Goal: Information Seeking & Learning: Check status

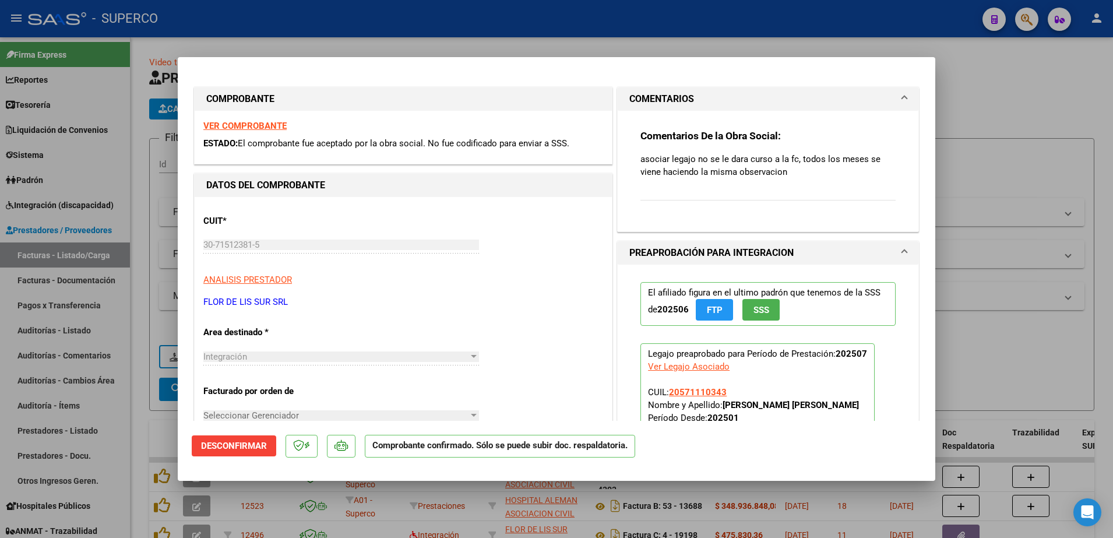
scroll to position [152, 0]
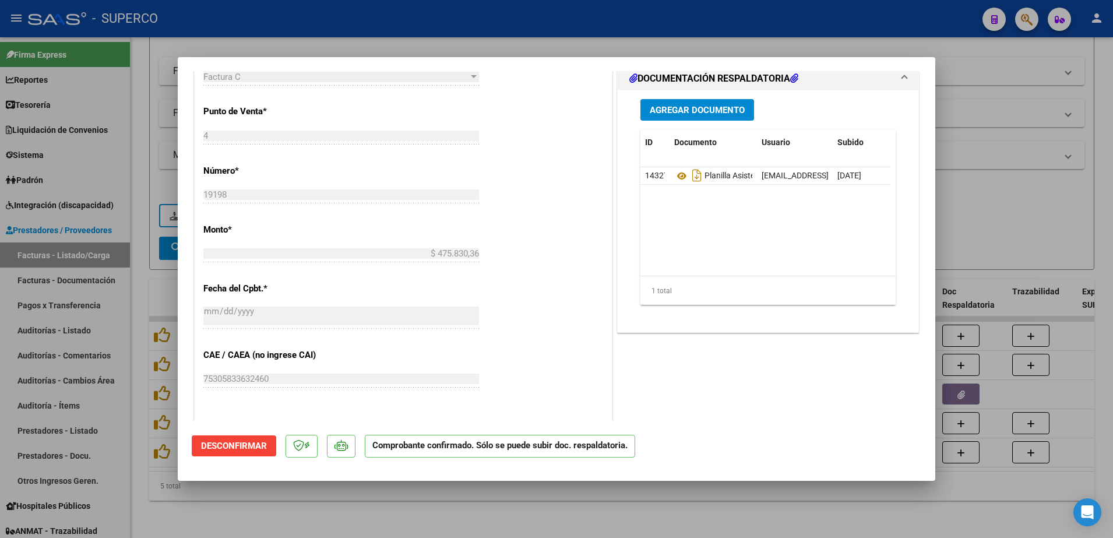
click at [260, 499] on div at bounding box center [556, 269] width 1113 height 538
type input "$ 0,00"
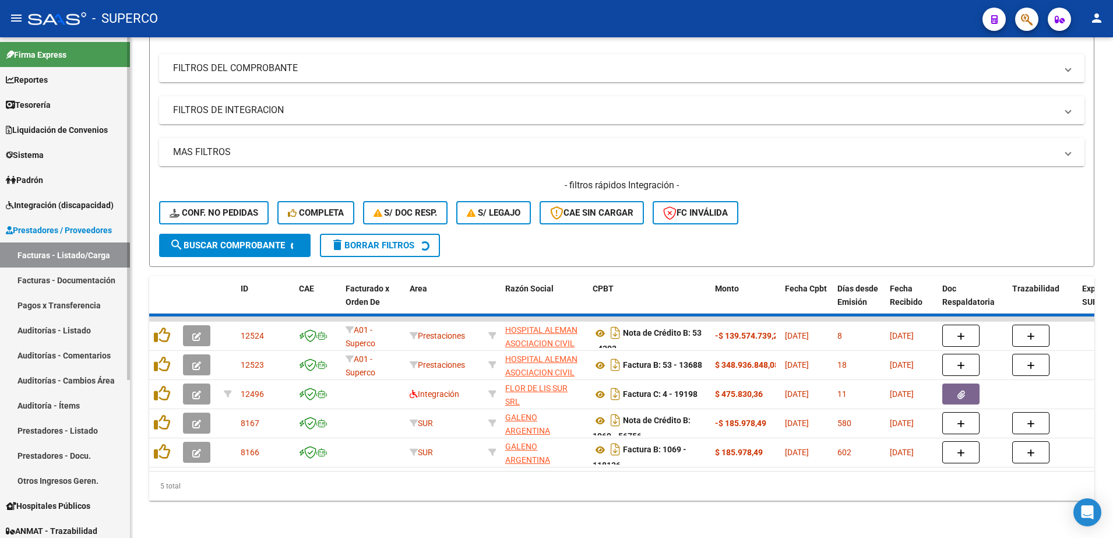
scroll to position [123, 0]
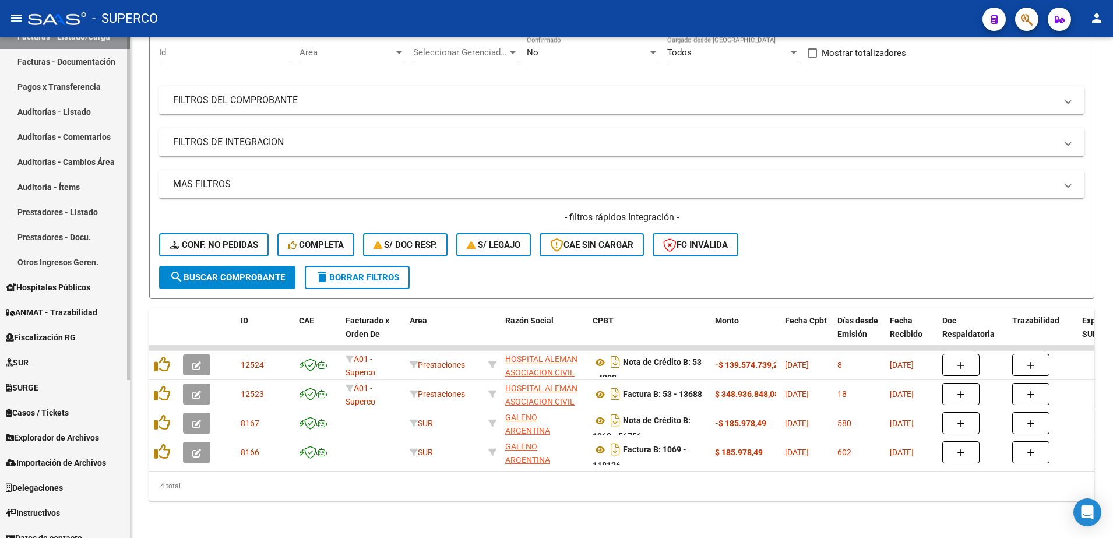
click at [48, 312] on span "ANMAT - Trazabilidad" at bounding box center [51, 312] width 91 height 13
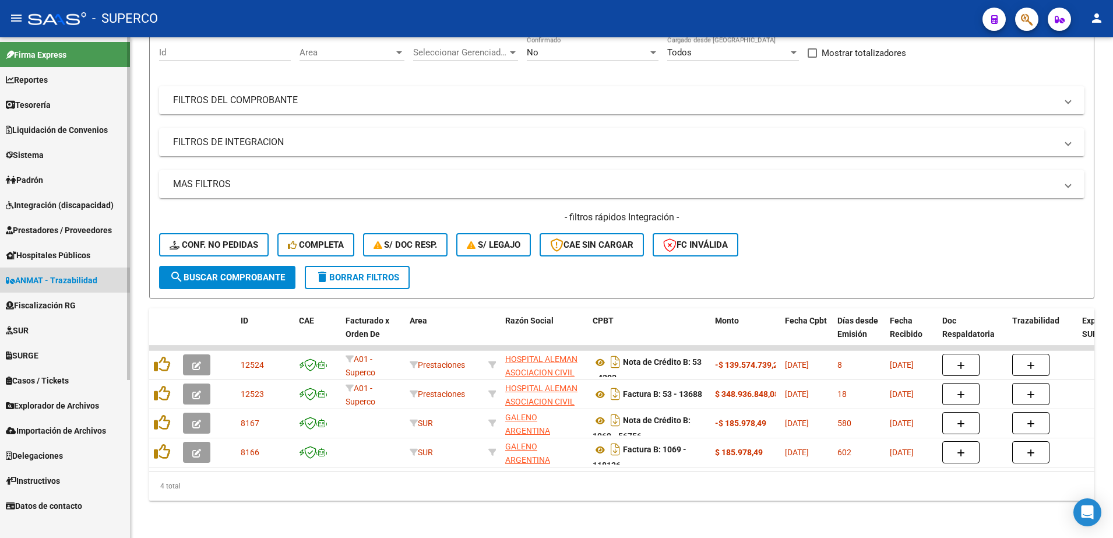
scroll to position [2, 0]
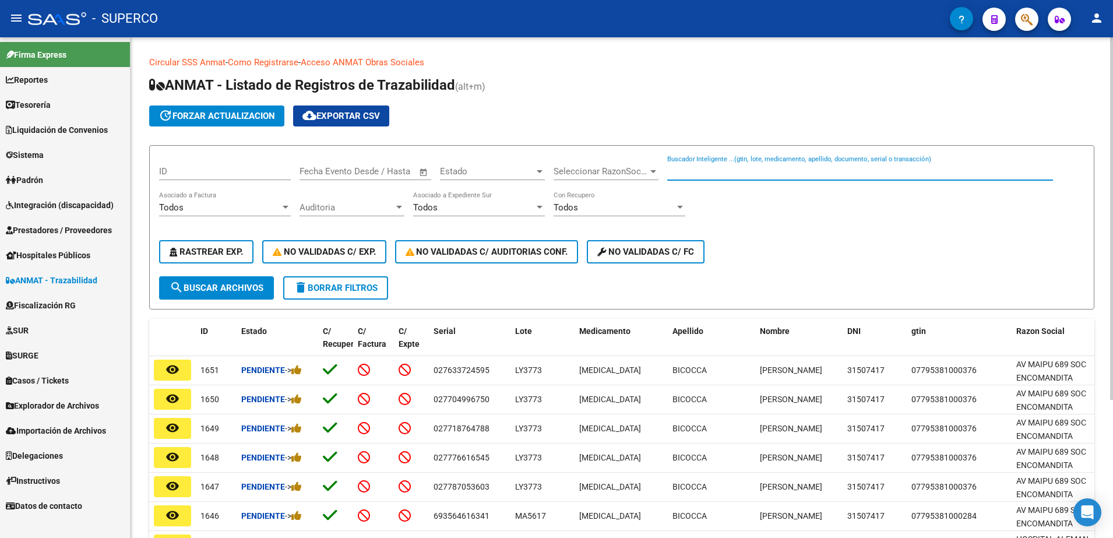
click at [780, 173] on input "Buscador Inteligente ...(gtin, lote, medicamento, apellido, documento, serial o…" at bounding box center [860, 171] width 386 height 10
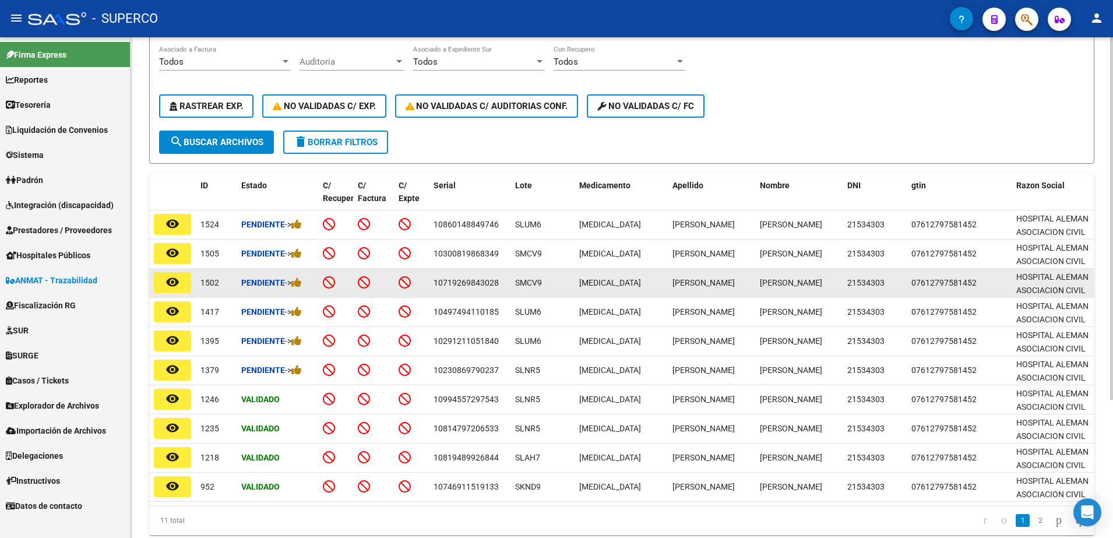
scroll to position [191, 0]
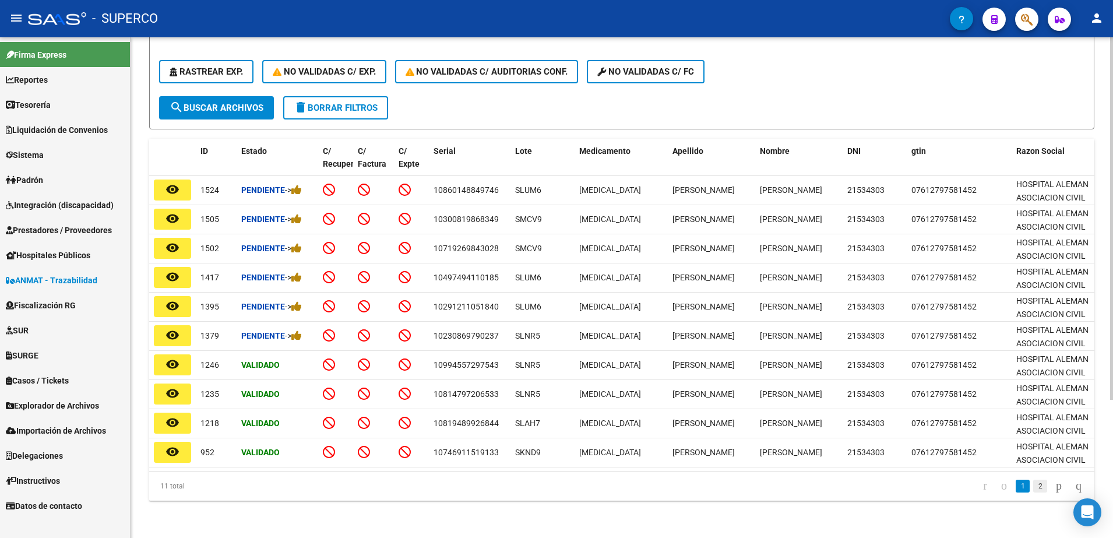
click at [1033, 487] on link "2" at bounding box center [1040, 486] width 14 height 13
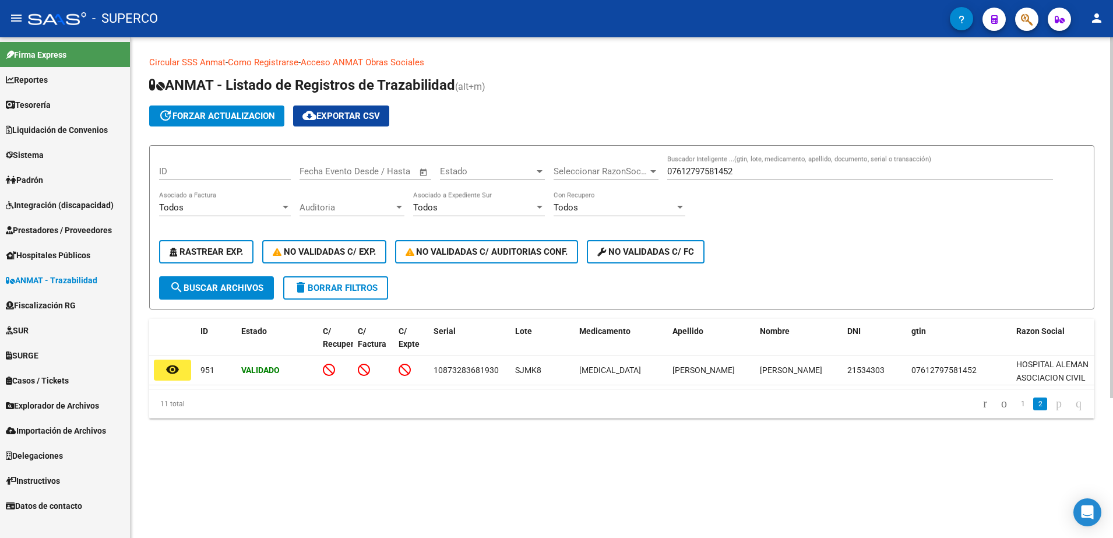
scroll to position [0, 0]
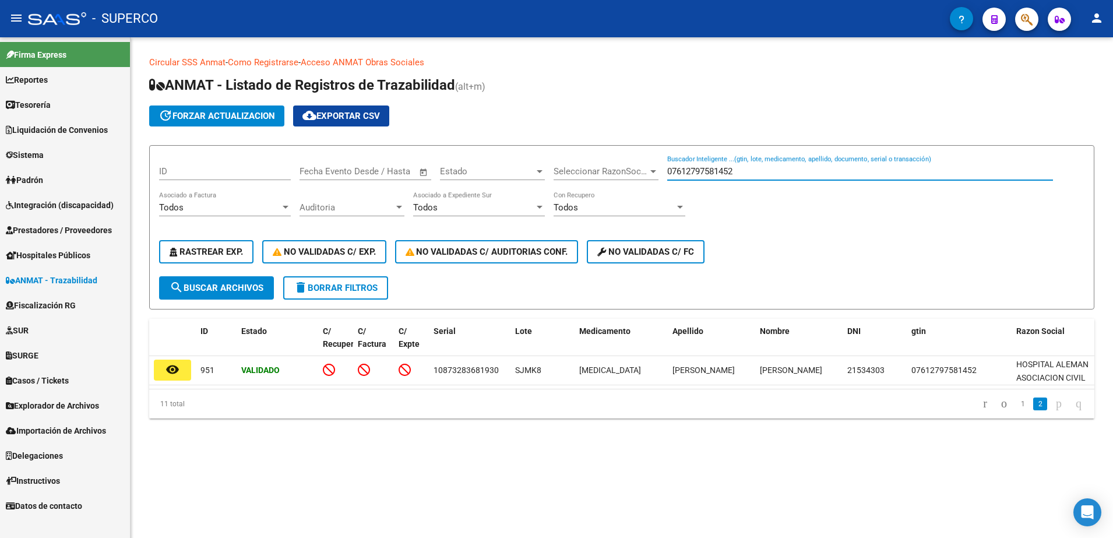
drag, startPoint x: 791, startPoint y: 171, endPoint x: 354, endPoint y: 171, distance: 437.0
click at [354, 171] on div "ID Start date – End date Fecha Evento Desde / Hasta Estado Estado Seleccionar R…" at bounding box center [621, 215] width 925 height 121
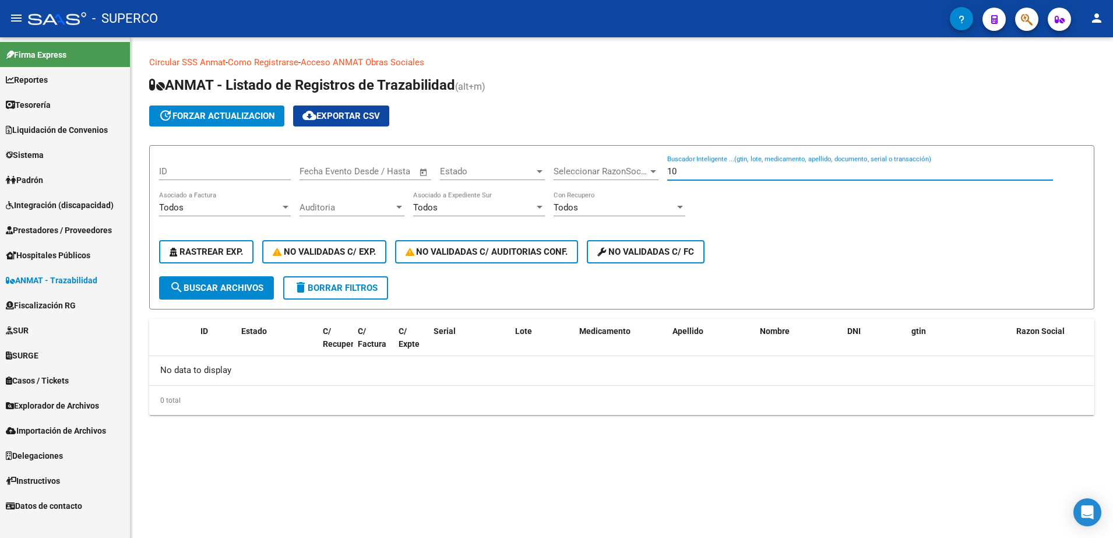
type input "1"
type input "07612797581452"
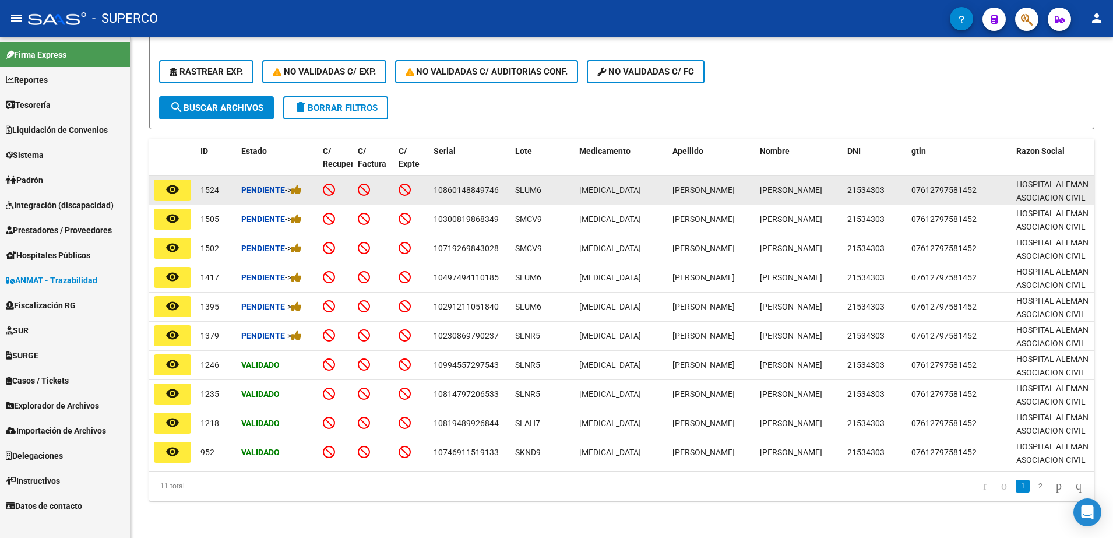
scroll to position [191, 0]
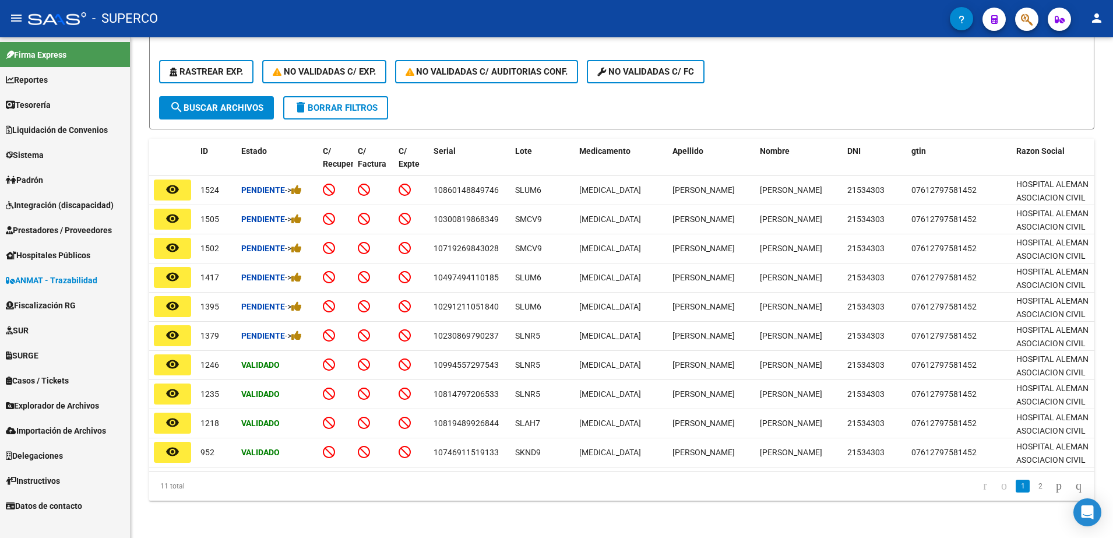
click at [1033, 486] on link "2" at bounding box center [1040, 486] width 14 height 13
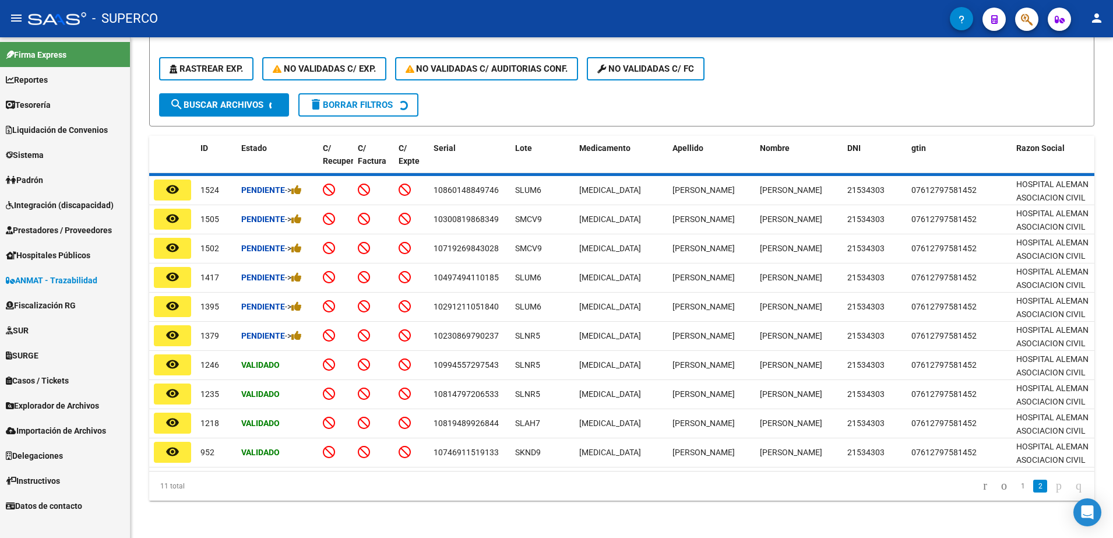
scroll to position [0, 0]
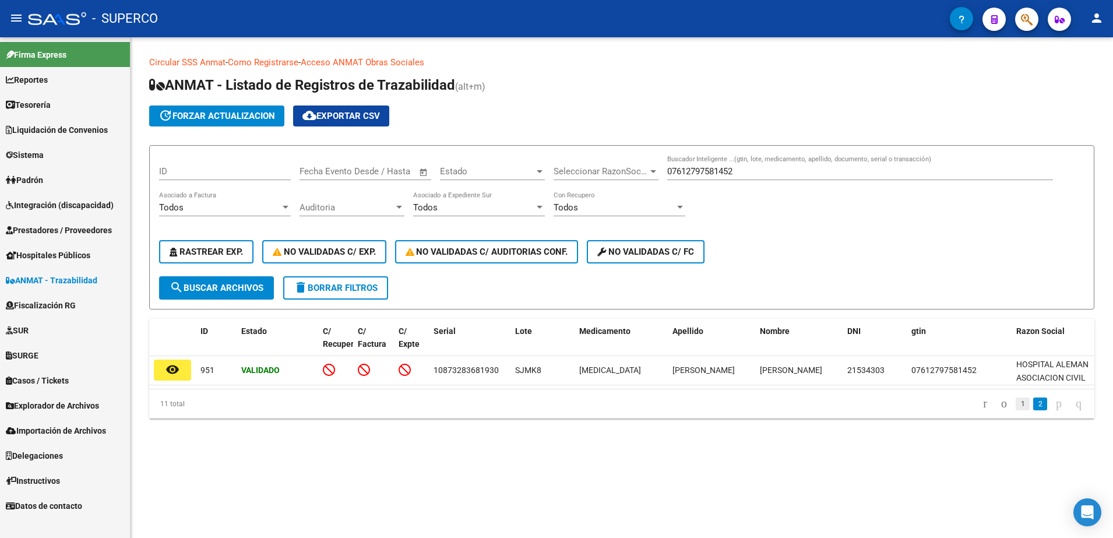
click at [1016, 410] on link "1" at bounding box center [1023, 403] width 14 height 13
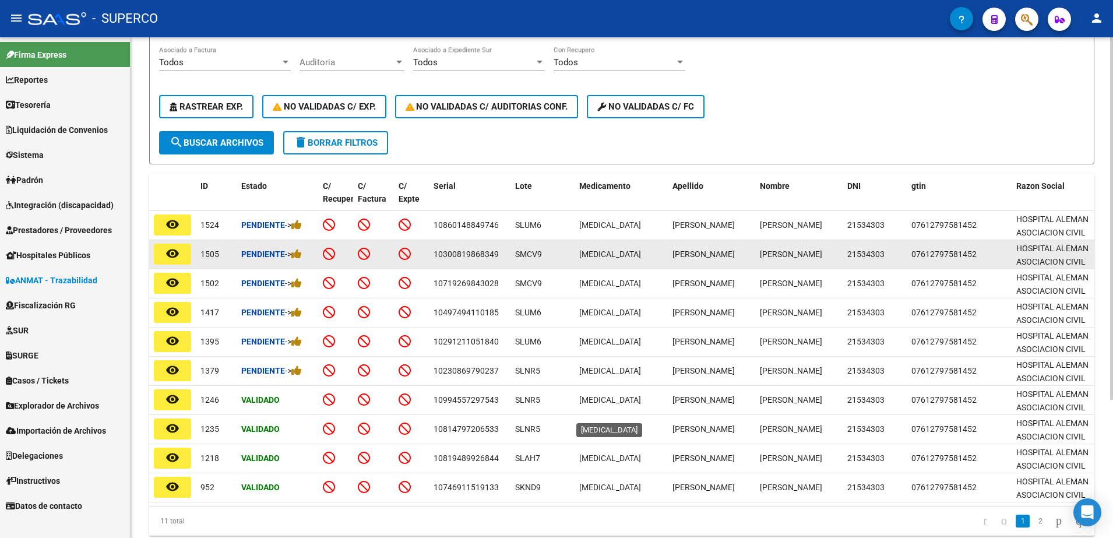
scroll to position [146, 0]
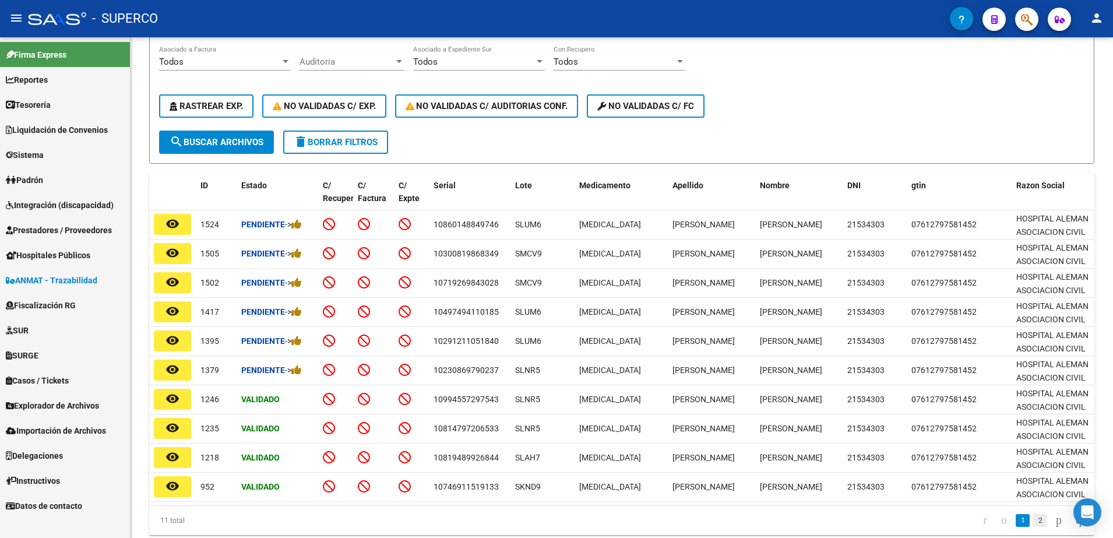
click at [1033, 527] on link "2" at bounding box center [1040, 520] width 14 height 13
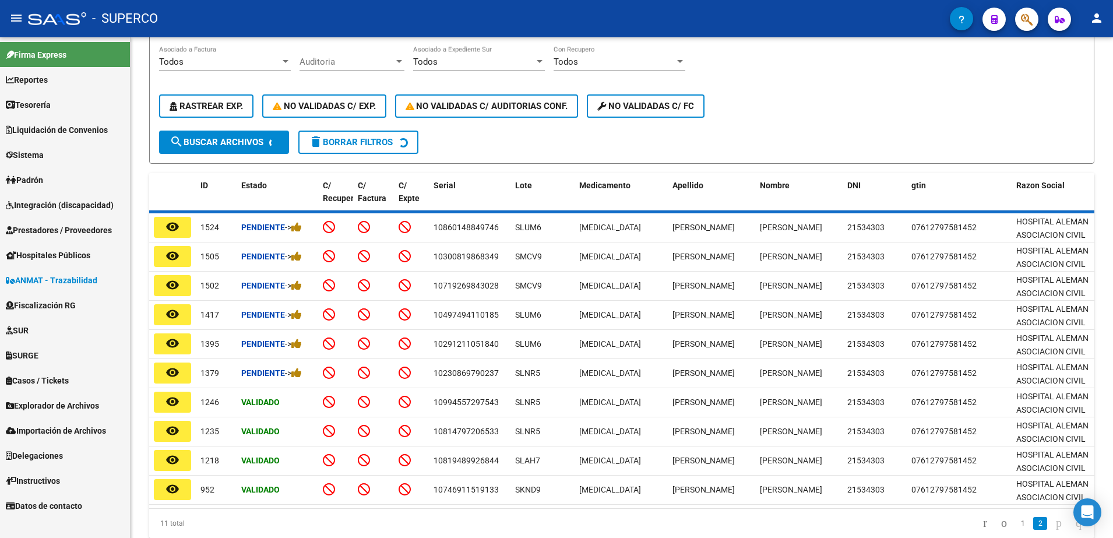
scroll to position [0, 0]
